Goal: Information Seeking & Learning: Check status

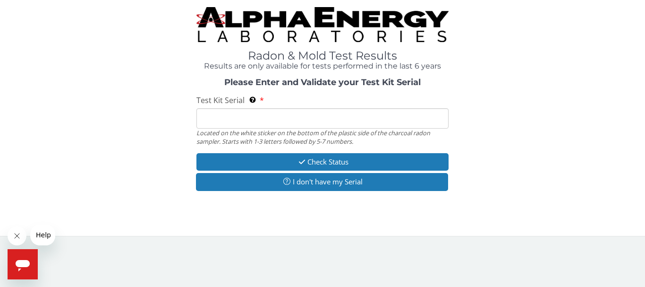
click at [222, 115] on input "Test Kit Serial Located on the white sticker on the bottom of the plastic side …" at bounding box center [323, 118] width 252 height 20
type input "FE432667"
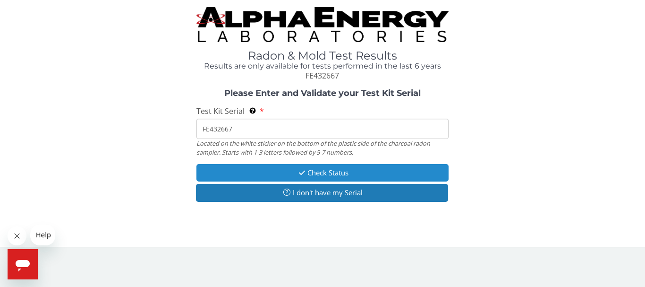
click at [332, 174] on button "Check Status" at bounding box center [323, 172] width 252 height 17
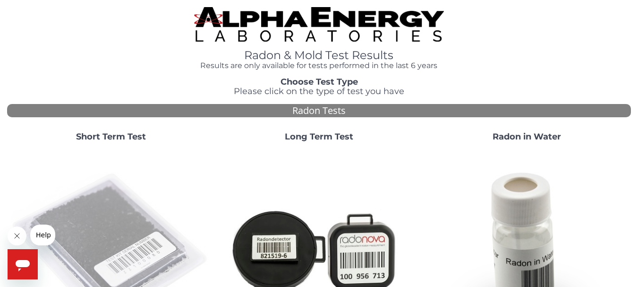
click at [97, 210] on img at bounding box center [111, 249] width 200 height 200
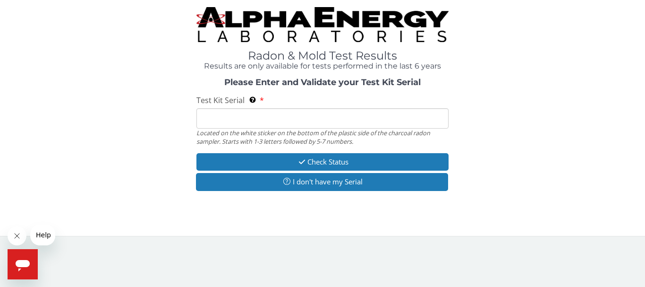
click at [262, 127] on input "Test Kit Serial Located on the white sticker on the bottom of the plastic side …" at bounding box center [323, 118] width 252 height 20
type input "FE432667"
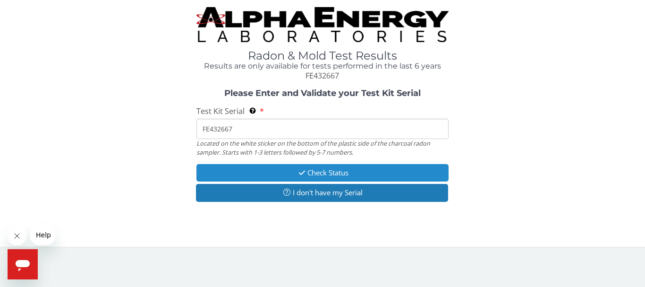
click at [271, 167] on button "Check Status" at bounding box center [323, 172] width 252 height 17
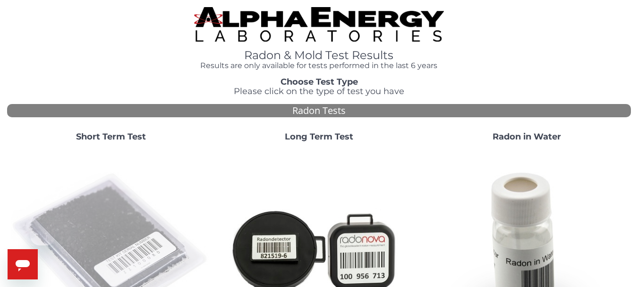
click at [118, 249] on img at bounding box center [111, 249] width 200 height 200
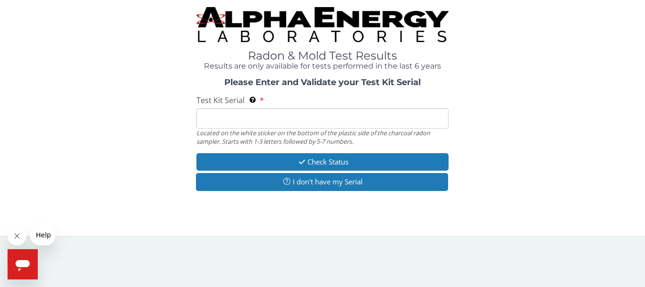
click at [248, 115] on input "Test Kit Serial Located on the white sticker on the bottom of the plastic side …" at bounding box center [323, 118] width 252 height 20
type input "FE432667"
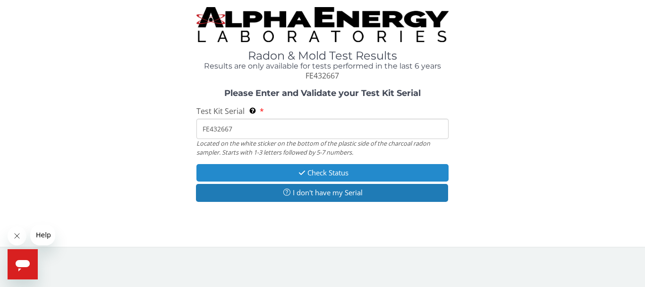
click at [259, 171] on button "Check Status" at bounding box center [323, 172] width 252 height 17
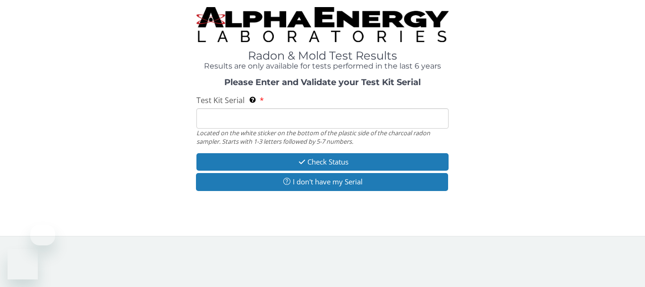
type input "FE432667"
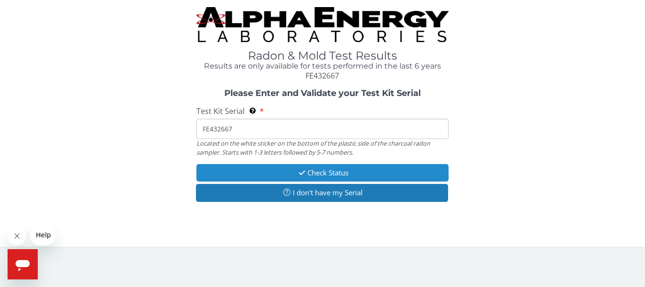
click at [255, 171] on button "Check Status" at bounding box center [323, 172] width 252 height 17
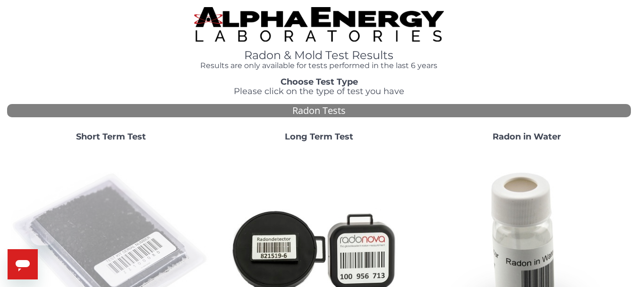
click at [90, 236] on img at bounding box center [111, 249] width 200 height 200
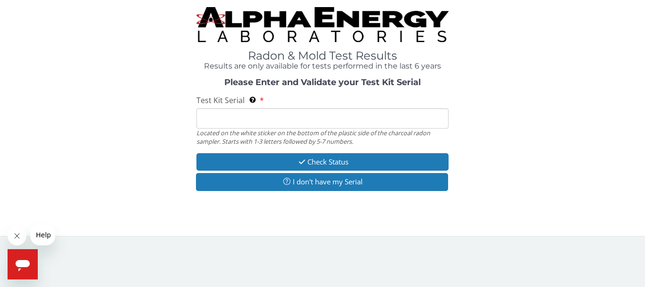
click at [217, 117] on input "Test Kit Serial Located on the white sticker on the bottom of the plastic side …" at bounding box center [323, 118] width 252 height 20
type input "FE432667"
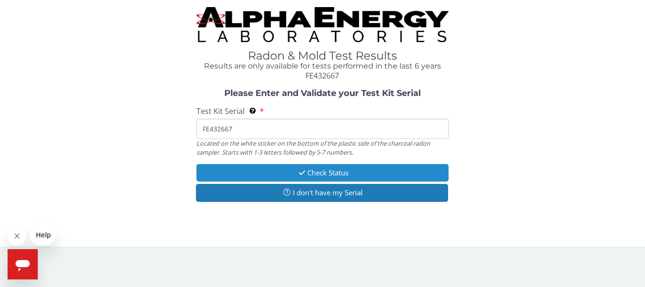
click at [272, 170] on button "Check Status" at bounding box center [323, 172] width 252 height 17
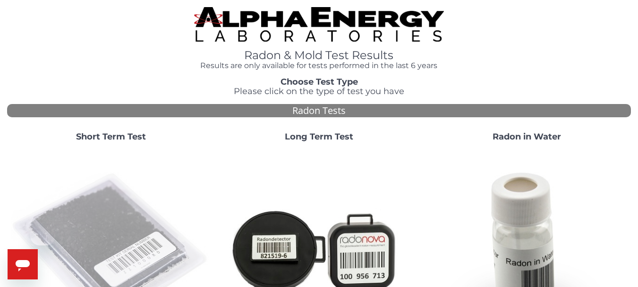
click at [123, 239] on img at bounding box center [111, 249] width 200 height 200
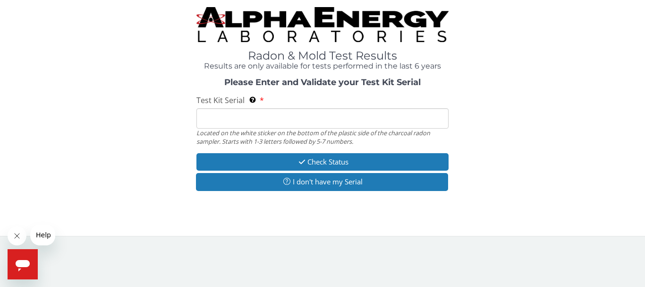
click at [225, 111] on input "Test Kit Serial Located on the white sticker on the bottom of the plastic side …" at bounding box center [323, 118] width 252 height 20
type input "FE432667"
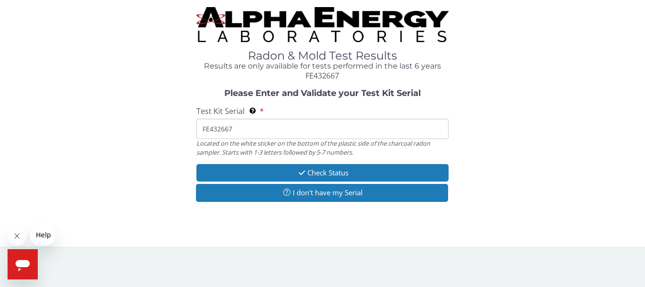
click at [255, 163] on div "Please Enter and Validate your Test Kit Serial Test Kit Serial Located on the w…" at bounding box center [322, 146] width 631 height 115
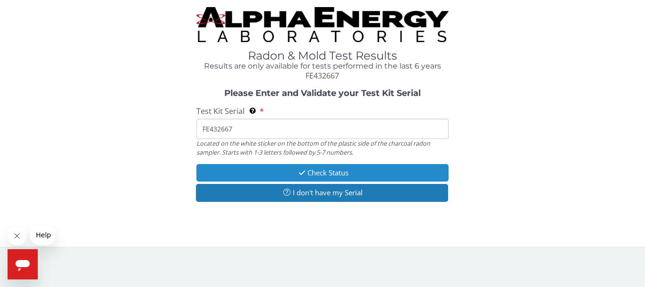
click at [259, 174] on button "Check Status" at bounding box center [323, 172] width 252 height 17
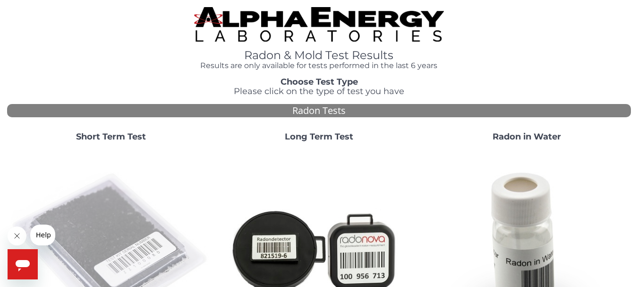
click at [81, 249] on img at bounding box center [111, 249] width 200 height 200
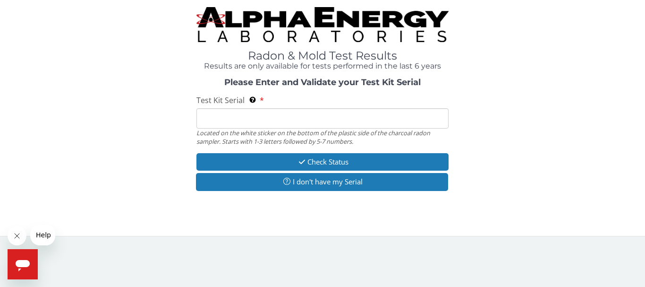
click at [294, 120] on input "Test Kit Serial Located on the white sticker on the bottom of the plastic side …" at bounding box center [323, 118] width 252 height 20
type input "FE432667"
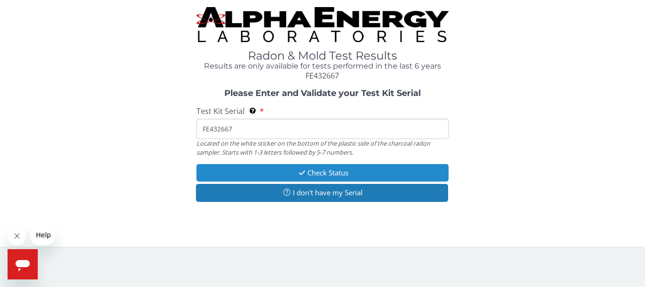
click at [268, 174] on button "Check Status" at bounding box center [323, 172] width 252 height 17
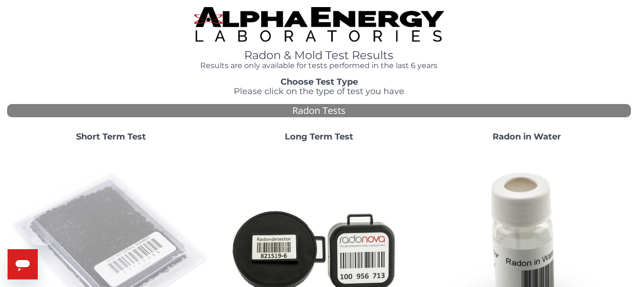
click at [86, 234] on img at bounding box center [111, 249] width 200 height 200
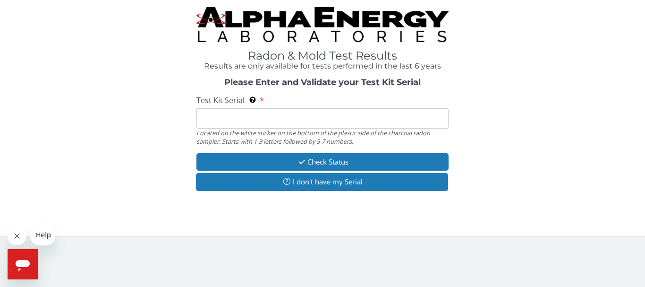
click at [230, 116] on input "Test Kit Serial Located on the white sticker on the bottom of the plastic side …" at bounding box center [323, 118] width 252 height 20
type input "FE432667"
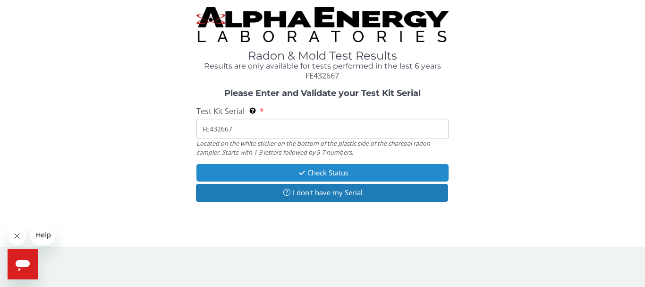
click at [259, 179] on button "Check Status" at bounding box center [323, 172] width 252 height 17
